Goal: Ask a question

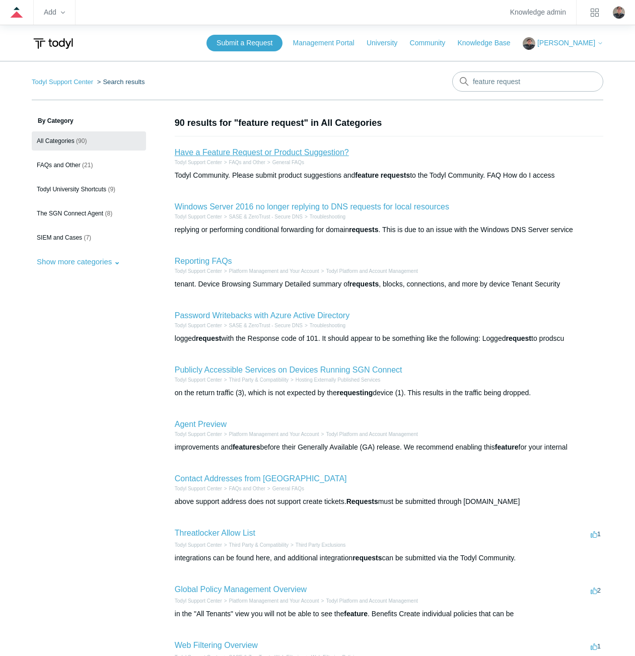
click at [319, 151] on link "Have a Feature Request or Product Suggestion?" at bounding box center [262, 152] width 174 height 9
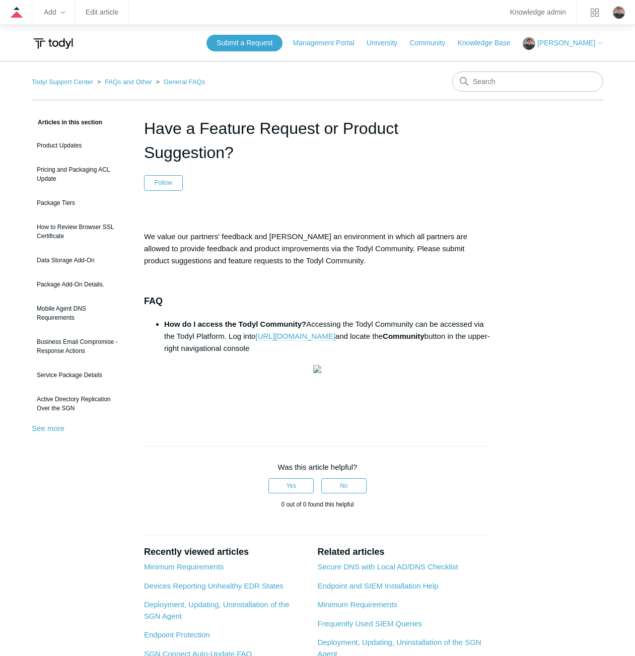
click at [304, 336] on link "https://portal.todyl.com" at bounding box center [295, 336] width 80 height 9
